Goal: Task Accomplishment & Management: Manage account settings

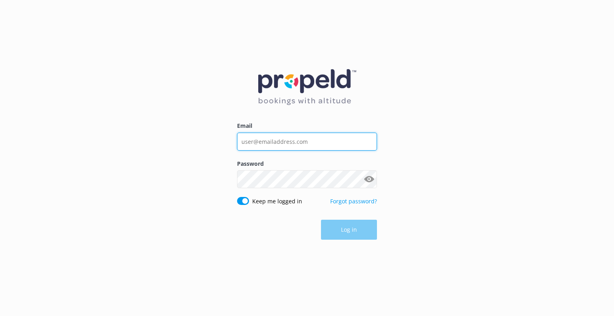
click at [302, 147] on input "Email" at bounding box center [307, 142] width 140 height 18
type input "[EMAIL_ADDRESS][DOMAIN_NAME]"
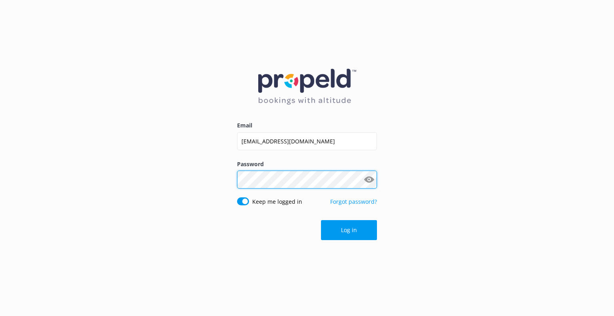
click button "Log in" at bounding box center [349, 230] width 56 height 20
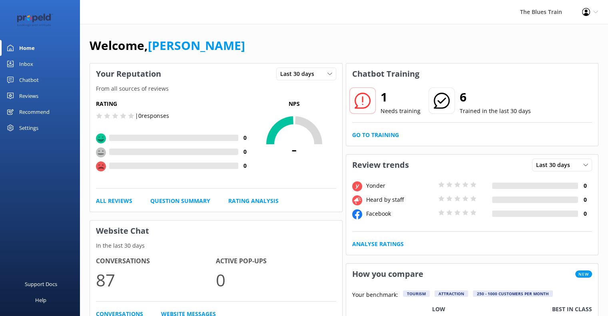
click at [33, 66] on link "Inbox" at bounding box center [40, 64] width 80 height 16
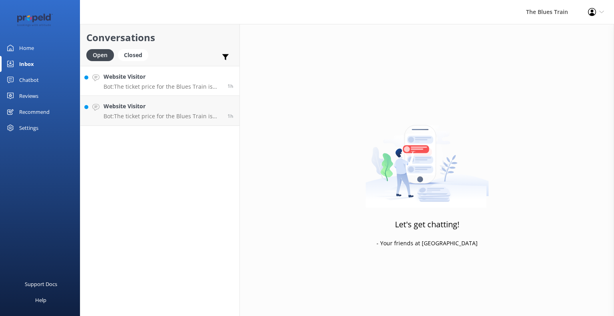
click at [133, 81] on div "Website Visitor Bot: The ticket price for the Blues Train is currently $175 per…" at bounding box center [162, 80] width 118 height 17
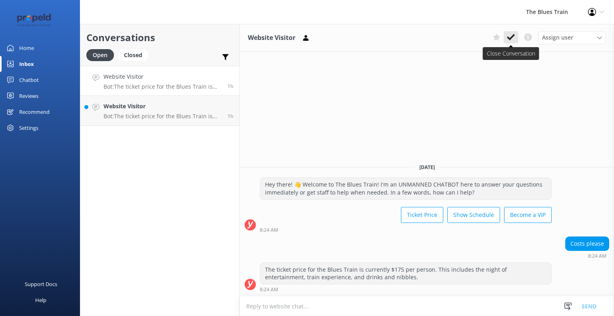
click at [507, 41] on icon at bounding box center [511, 37] width 8 height 8
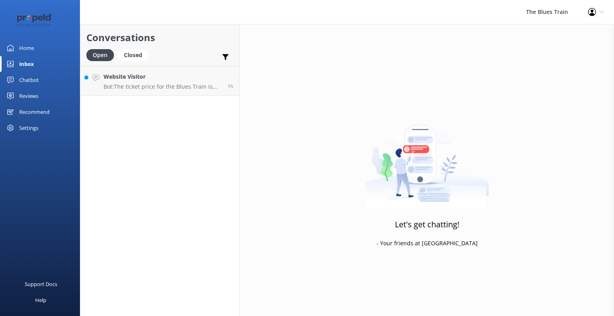
click at [160, 83] on p "Bot: The ticket price for the Blues Train is currently $175 per person. This in…" at bounding box center [162, 86] width 118 height 7
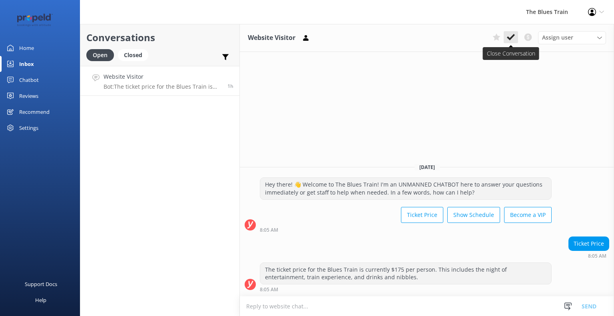
click at [508, 41] on icon at bounding box center [511, 37] width 8 height 8
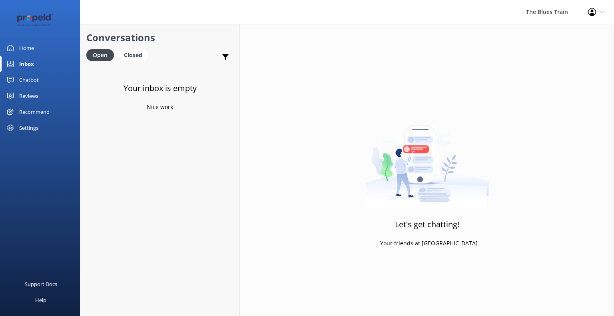
click at [47, 80] on link "Chatbot" at bounding box center [40, 80] width 80 height 16
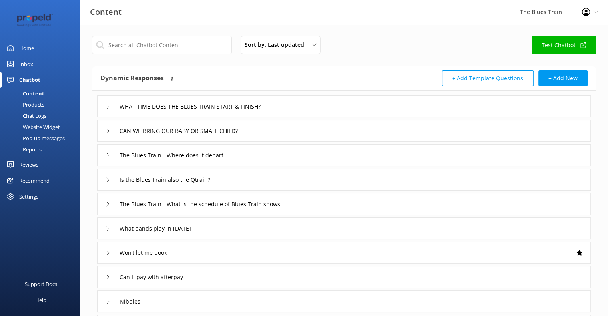
click at [40, 115] on div "Chat Logs" at bounding box center [26, 115] width 42 height 11
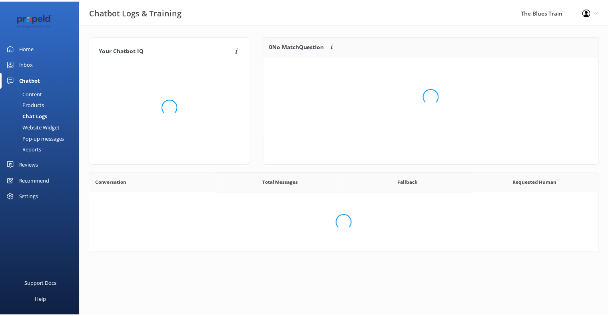
scroll to position [274, 502]
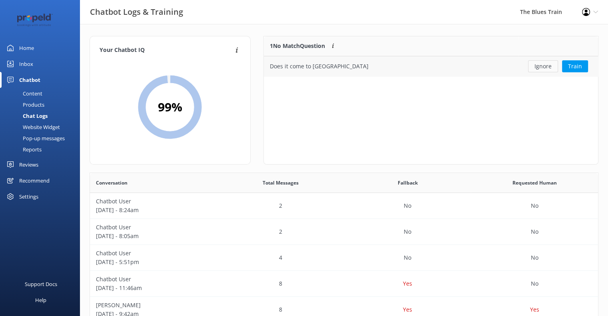
click at [534, 65] on button "Ignore" at bounding box center [543, 66] width 30 height 12
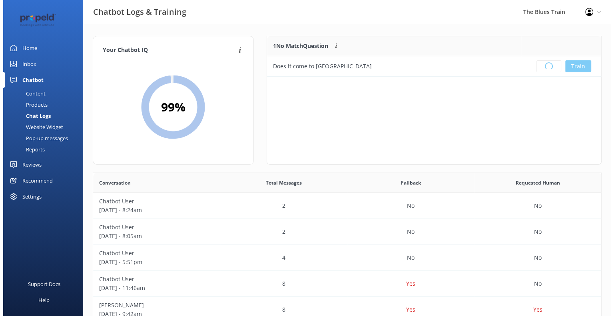
scroll to position [93, 328]
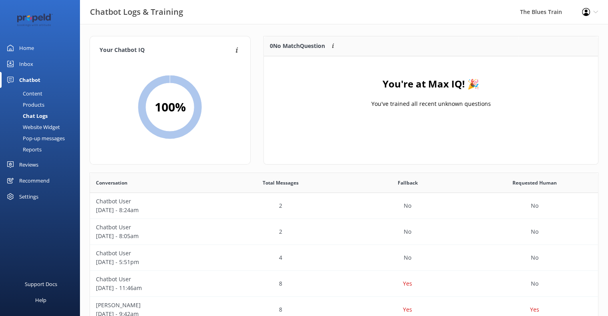
click at [280, 187] on div "Total Messages" at bounding box center [280, 183] width 127 height 20
click at [46, 62] on link "Inbox" at bounding box center [40, 64] width 80 height 16
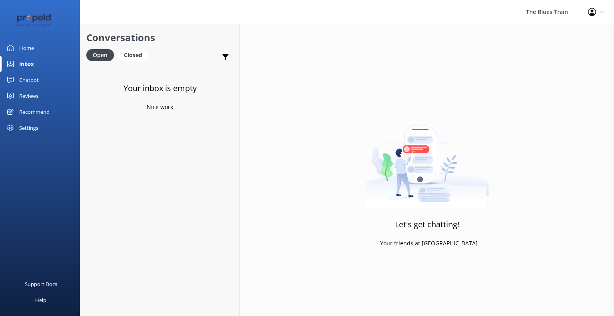
click at [46, 46] on link "Home" at bounding box center [40, 48] width 80 height 16
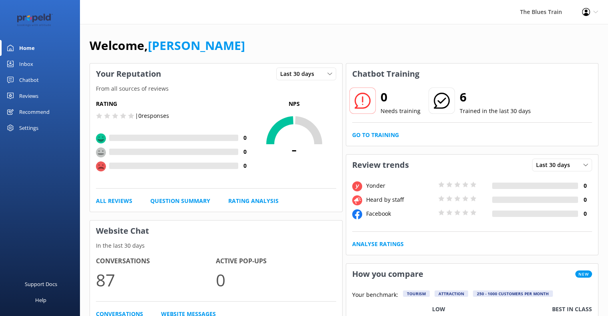
click at [36, 92] on div "Reviews" at bounding box center [28, 96] width 19 height 16
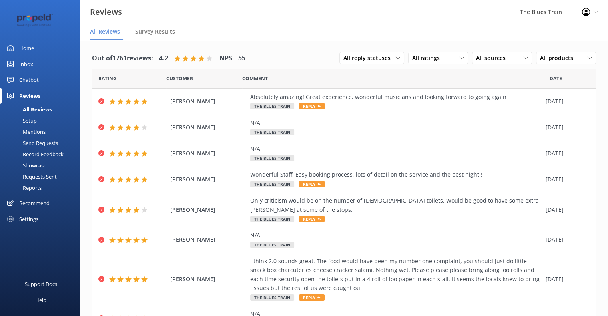
click at [43, 61] on link "Inbox" at bounding box center [40, 64] width 80 height 16
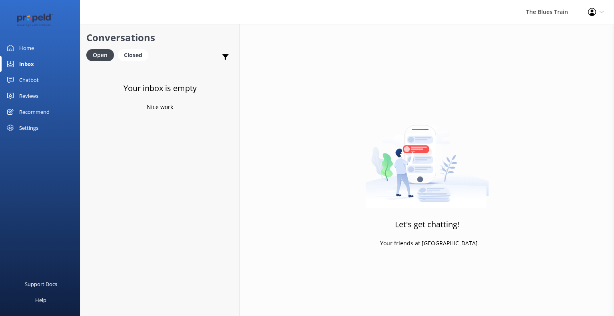
click at [33, 47] on div "Home" at bounding box center [26, 48] width 15 height 16
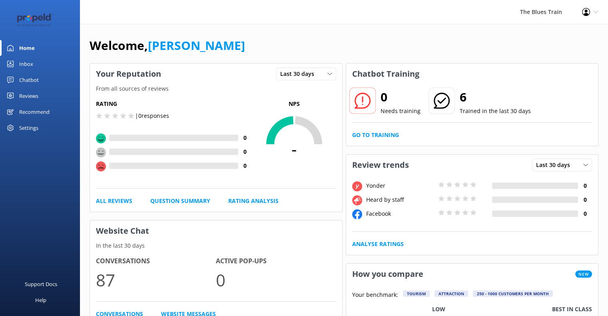
click at [37, 63] on link "Inbox" at bounding box center [40, 64] width 80 height 16
